Goal: Task Accomplishment & Management: Use online tool/utility

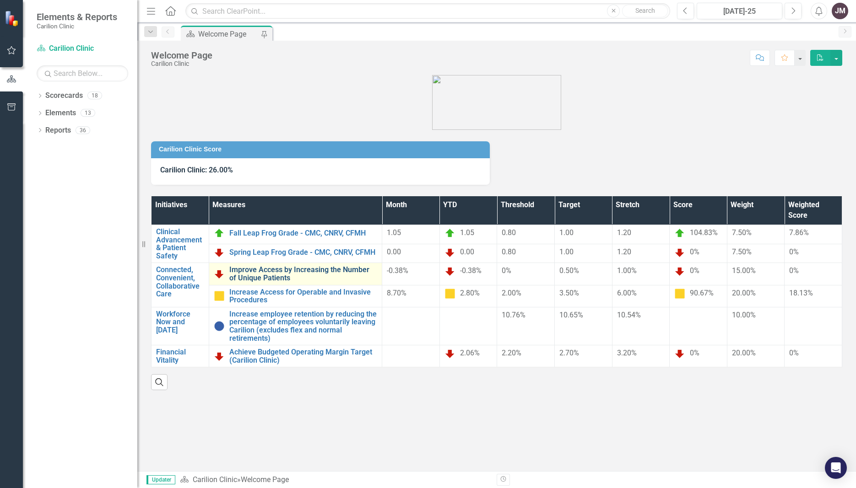
click at [252, 271] on link "Improve Access by Increasing the Number of Unique Patients" at bounding box center [303, 274] width 148 height 16
click at [288, 278] on link "Link Open Element" at bounding box center [299, 278] width 72 height 17
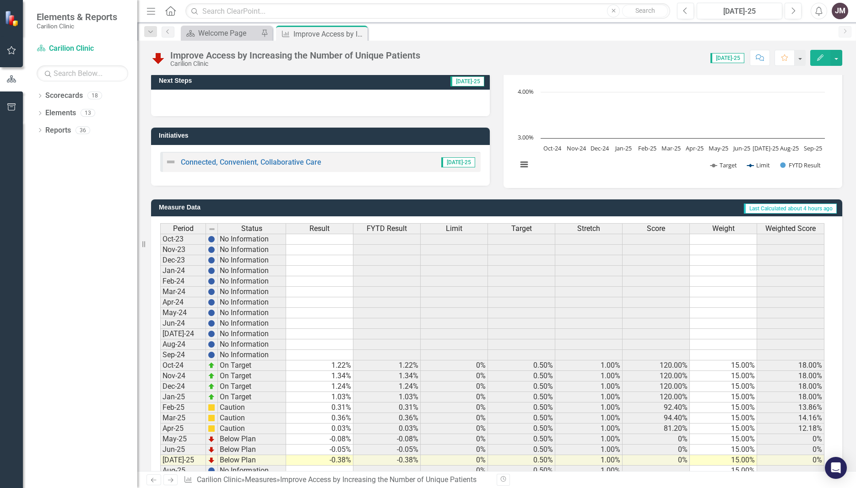
scroll to position [147, 0]
